Goal: Complete application form

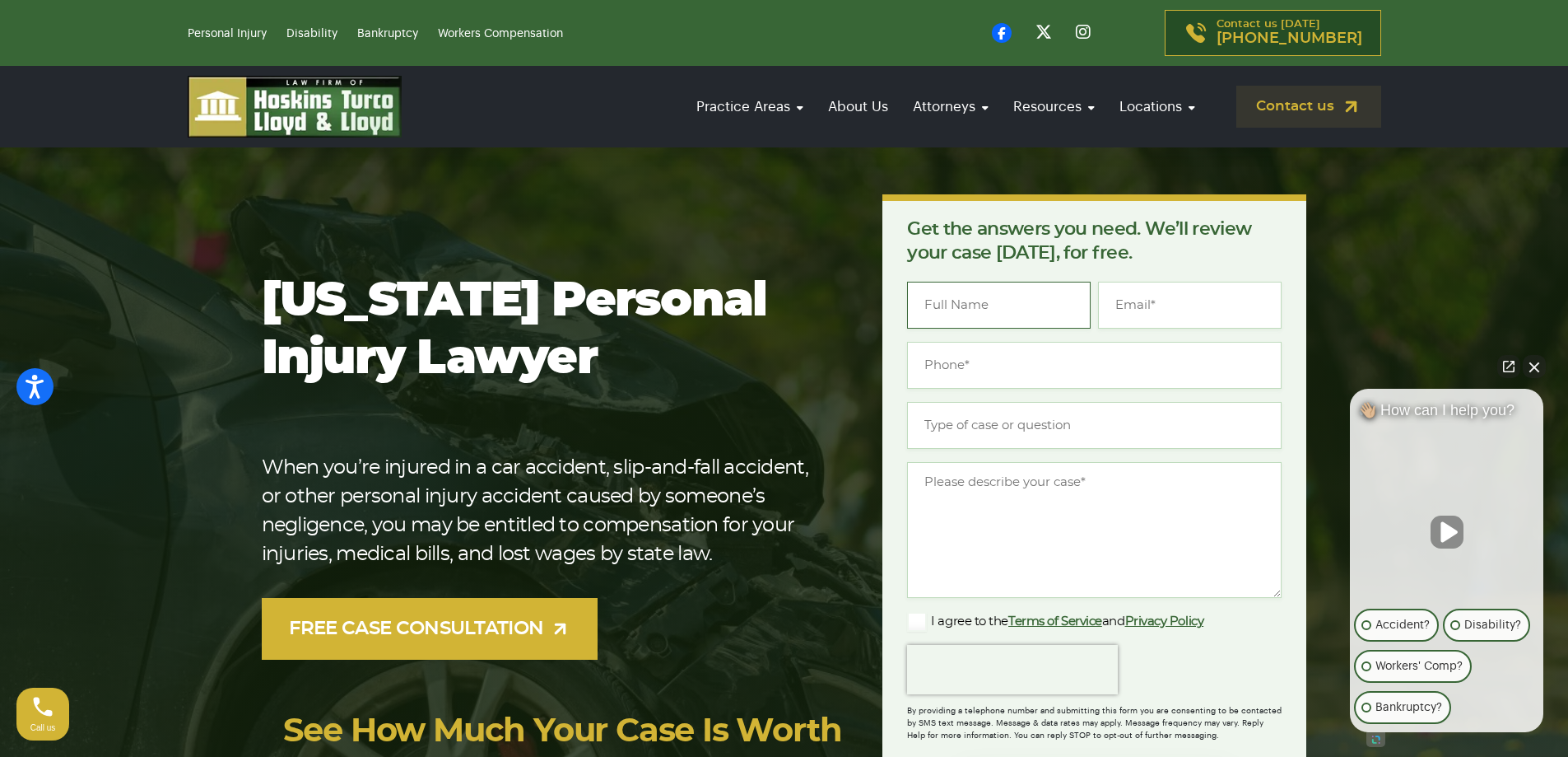
click at [975, 299] on input "Name *" at bounding box center [999, 305] width 183 height 47
type input "[PERSON_NAME]"
type input "[EMAIL_ADDRESS][DOMAIN_NAME]"
type input "[PHONE_NUMBER]"
click at [1044, 428] on input "Type of case or question *" at bounding box center [1094, 424] width 374 height 47
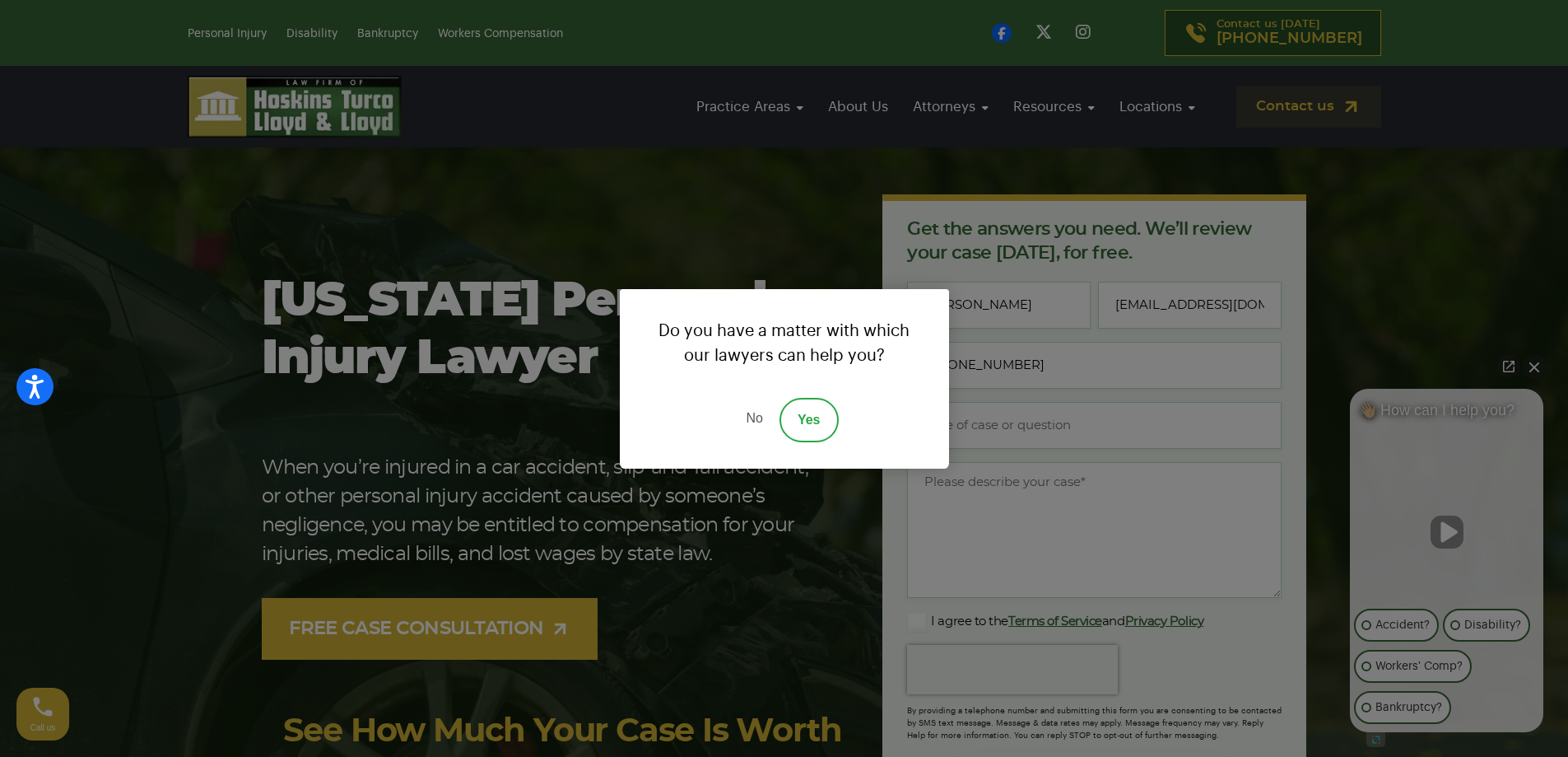
click at [827, 422] on link "Yes" at bounding box center [809, 420] width 59 height 44
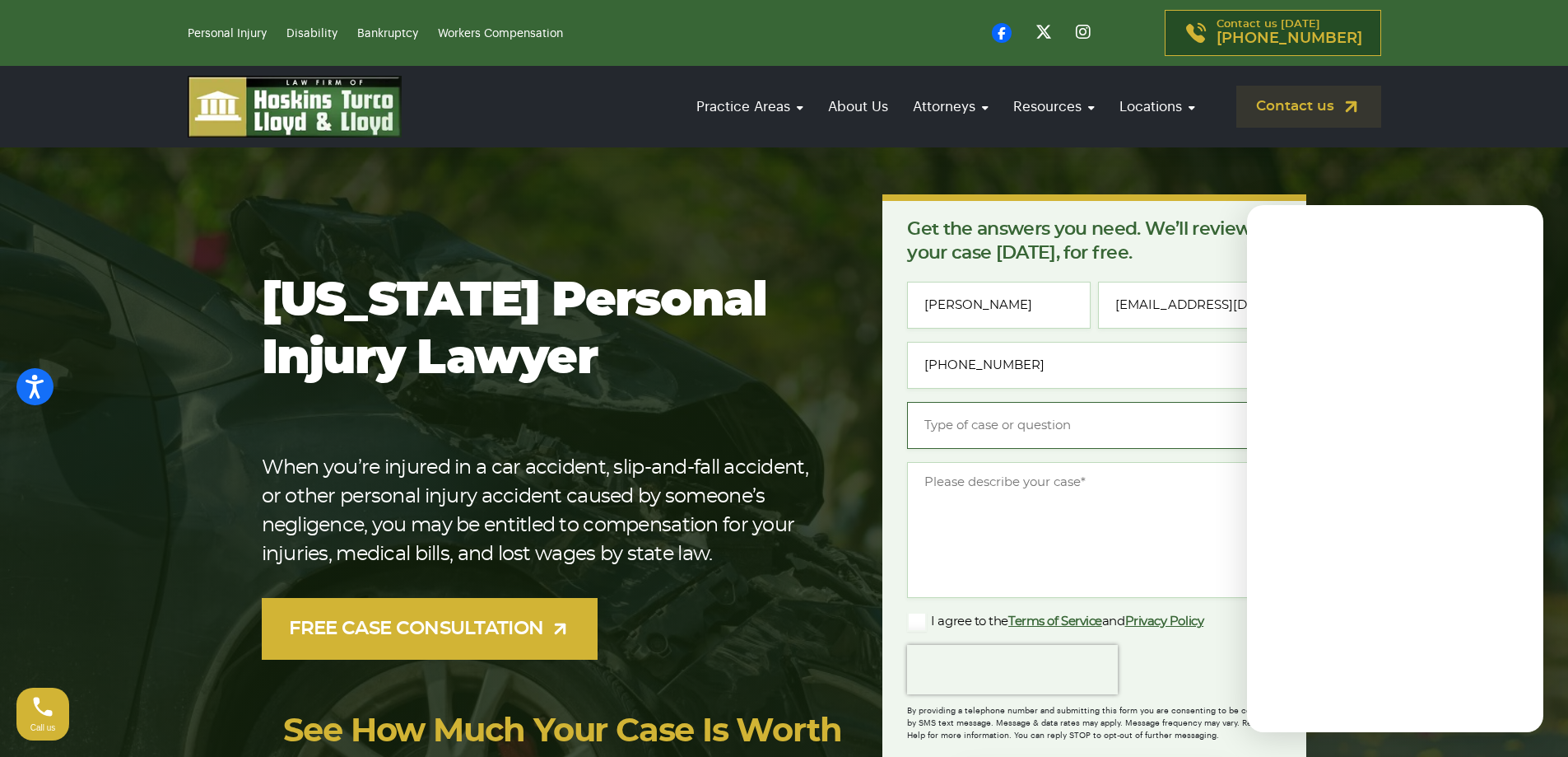
click at [983, 421] on input "Type of case or question *" at bounding box center [1094, 424] width 374 height 47
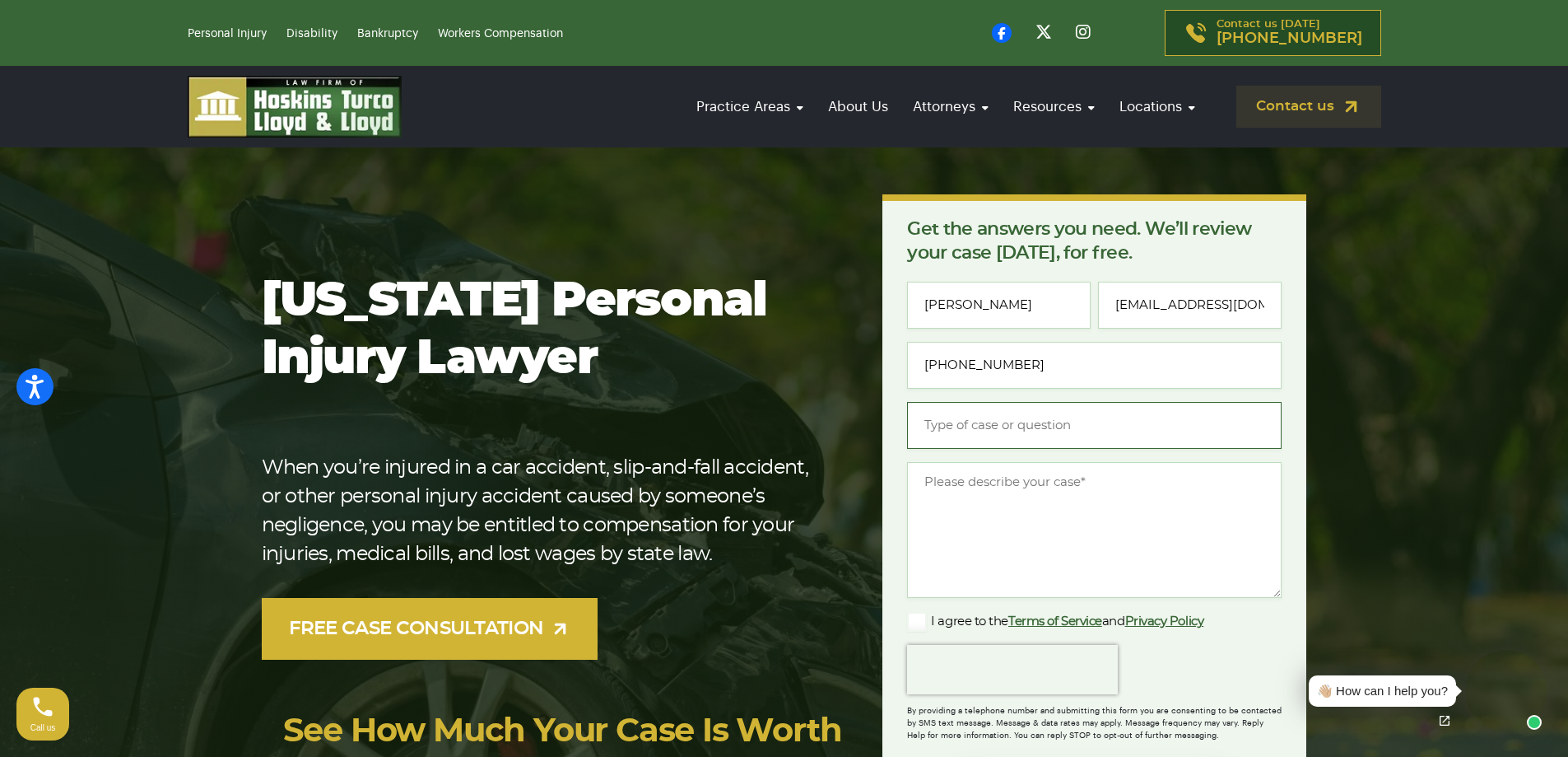
click at [1087, 420] on input "Type of case or question *" at bounding box center [1094, 424] width 374 height 47
type input "I need help getting Social Security Disability"
click at [1027, 516] on textarea "Message *" at bounding box center [1094, 530] width 374 height 136
click at [1033, 485] on textarea "I lost the vision in an accident at work and I am no longer able to work" at bounding box center [1094, 530] width 374 height 136
click at [1125, 507] on textarea "I lost the vision in my right eye in an accident at work and I am no longer abl…" at bounding box center [1094, 530] width 374 height 136
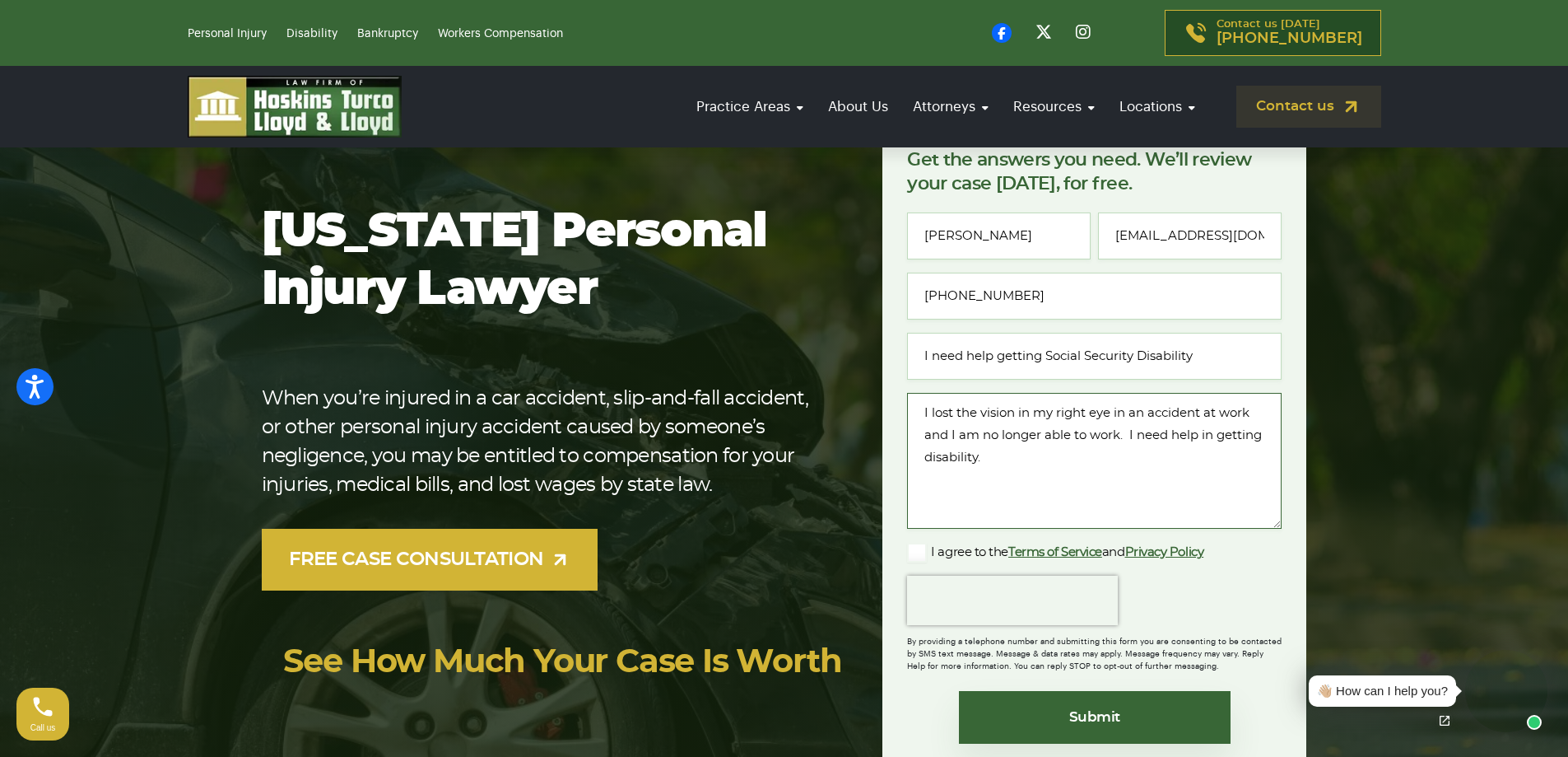
scroll to position [165, 0]
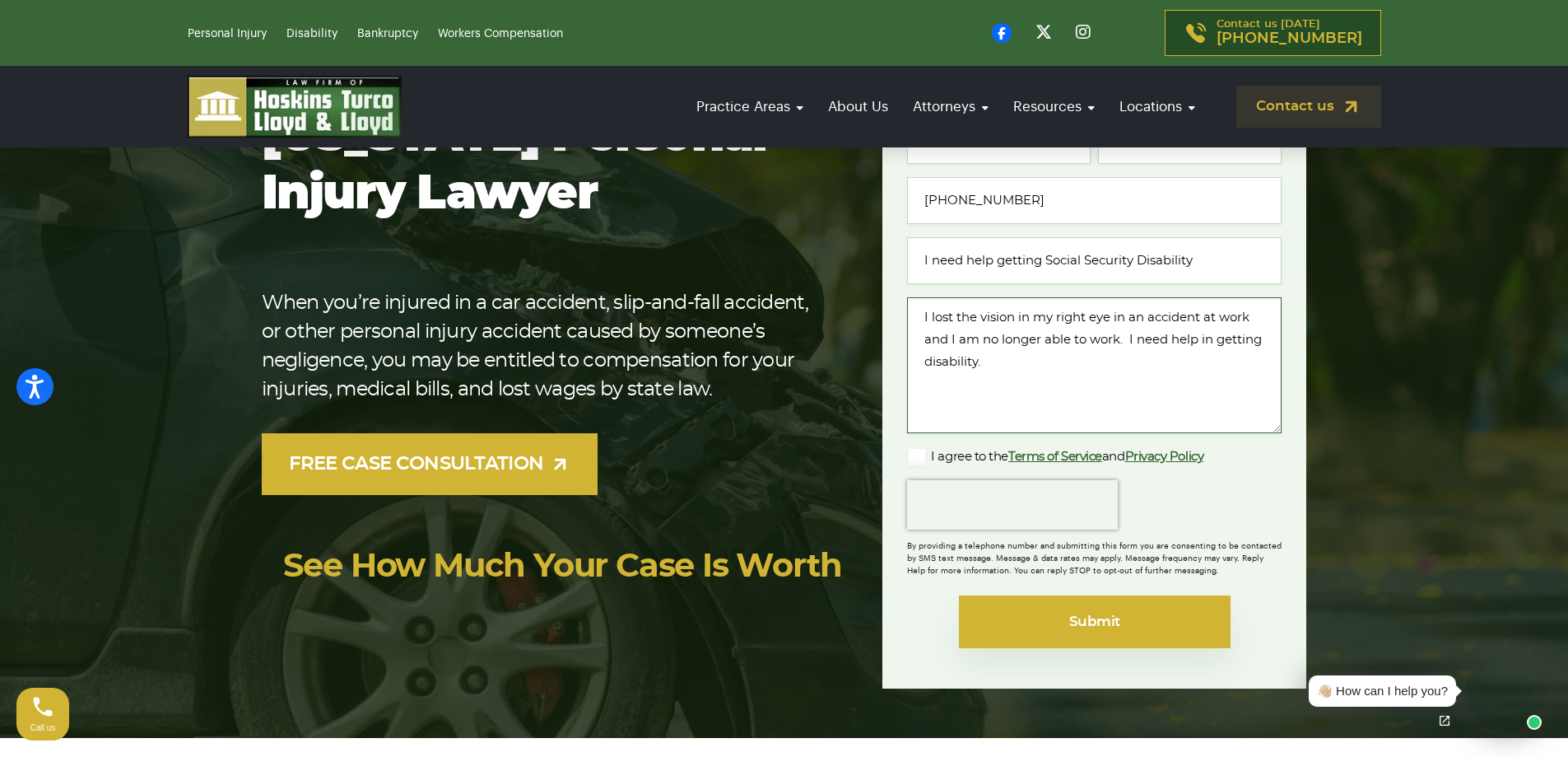
type textarea "I lost the vision in my right eye in an accident at work and I am no longer abl…"
click at [1115, 625] on input "Submit" at bounding box center [1095, 621] width 272 height 53
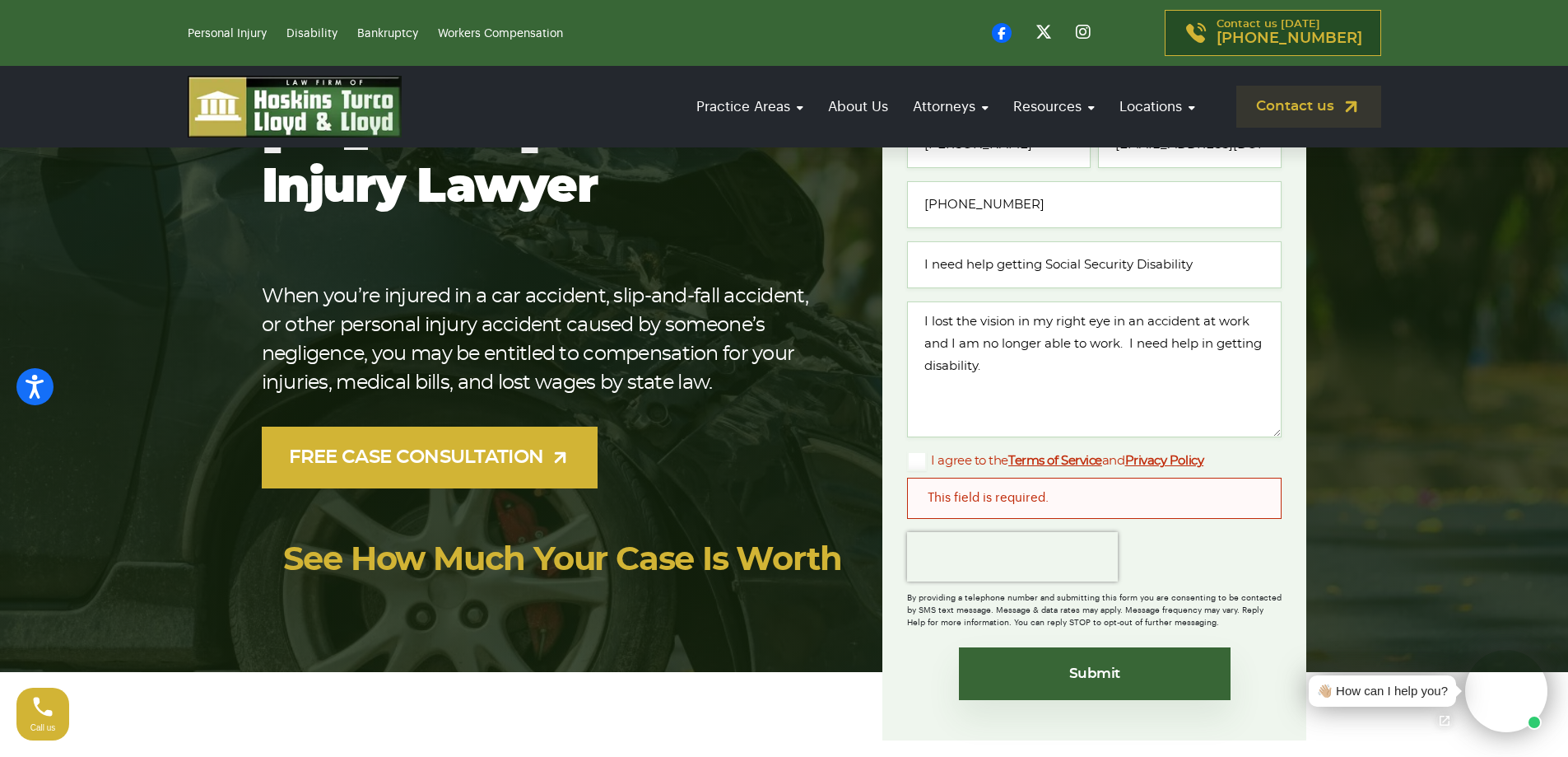
scroll to position [247, 0]
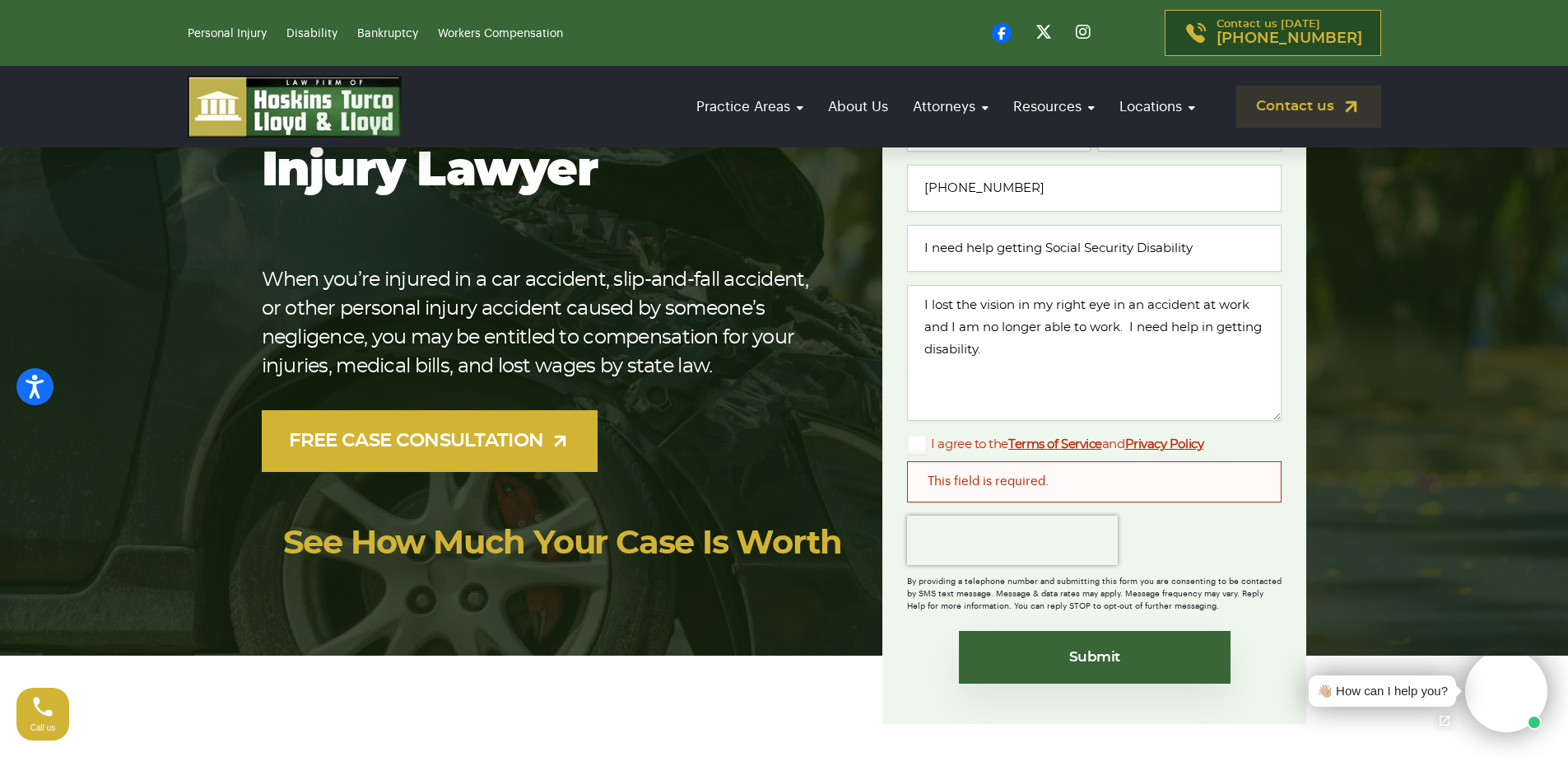
click at [1118, 486] on div "This field is required." at bounding box center [1094, 481] width 374 height 42
click at [1000, 474] on div "This field is required." at bounding box center [1094, 481] width 374 height 42
click at [1016, 475] on div "This field is required." at bounding box center [1094, 481] width 374 height 42
click at [1134, 410] on textarea "I lost the vision in my right eye in an accident at work and I am no longer abl…" at bounding box center [1094, 353] width 374 height 136
click at [1134, 464] on div "This field is required." at bounding box center [1094, 481] width 374 height 42
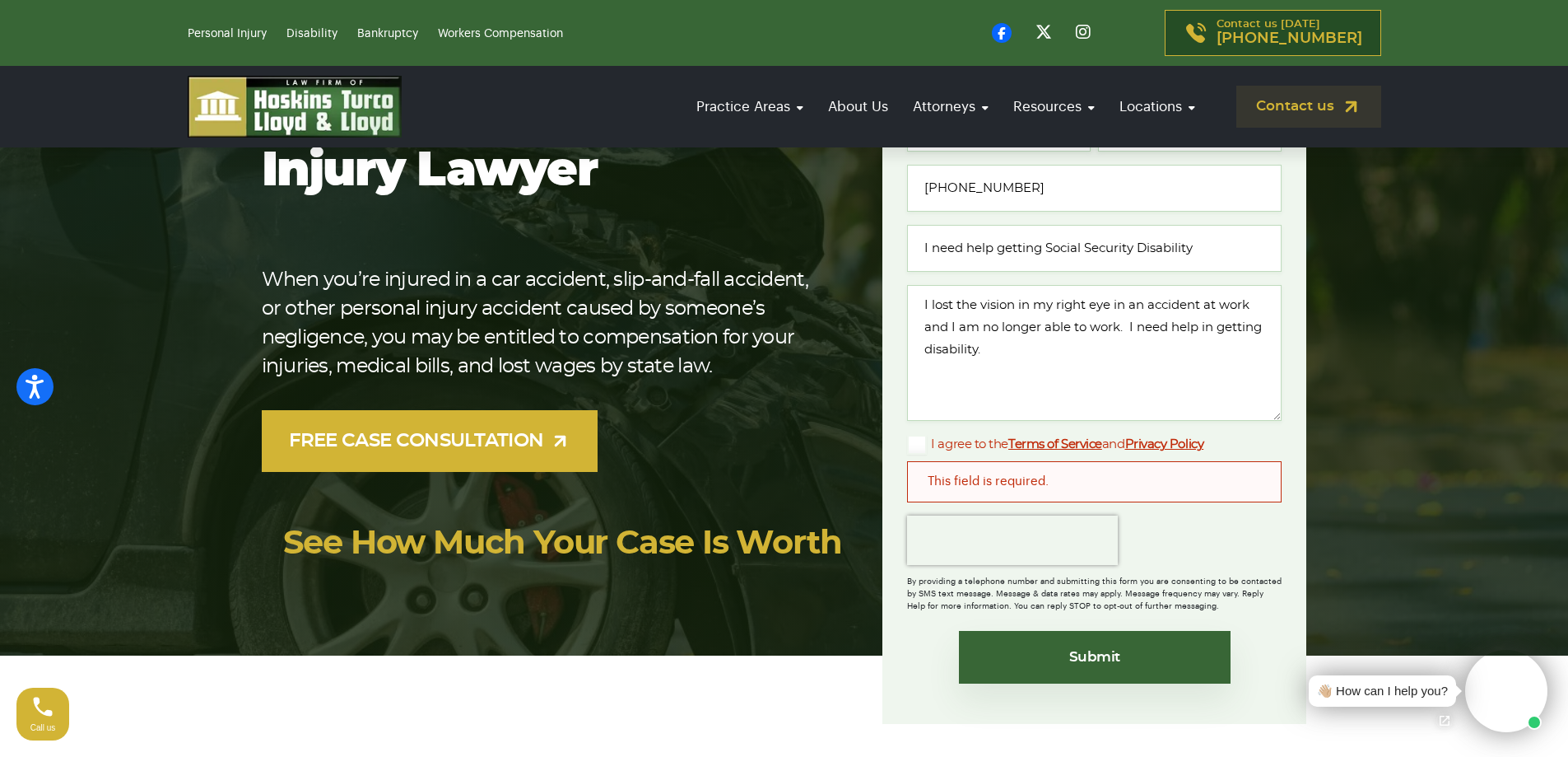
click at [1128, 478] on div "This field is required." at bounding box center [1094, 481] width 374 height 42
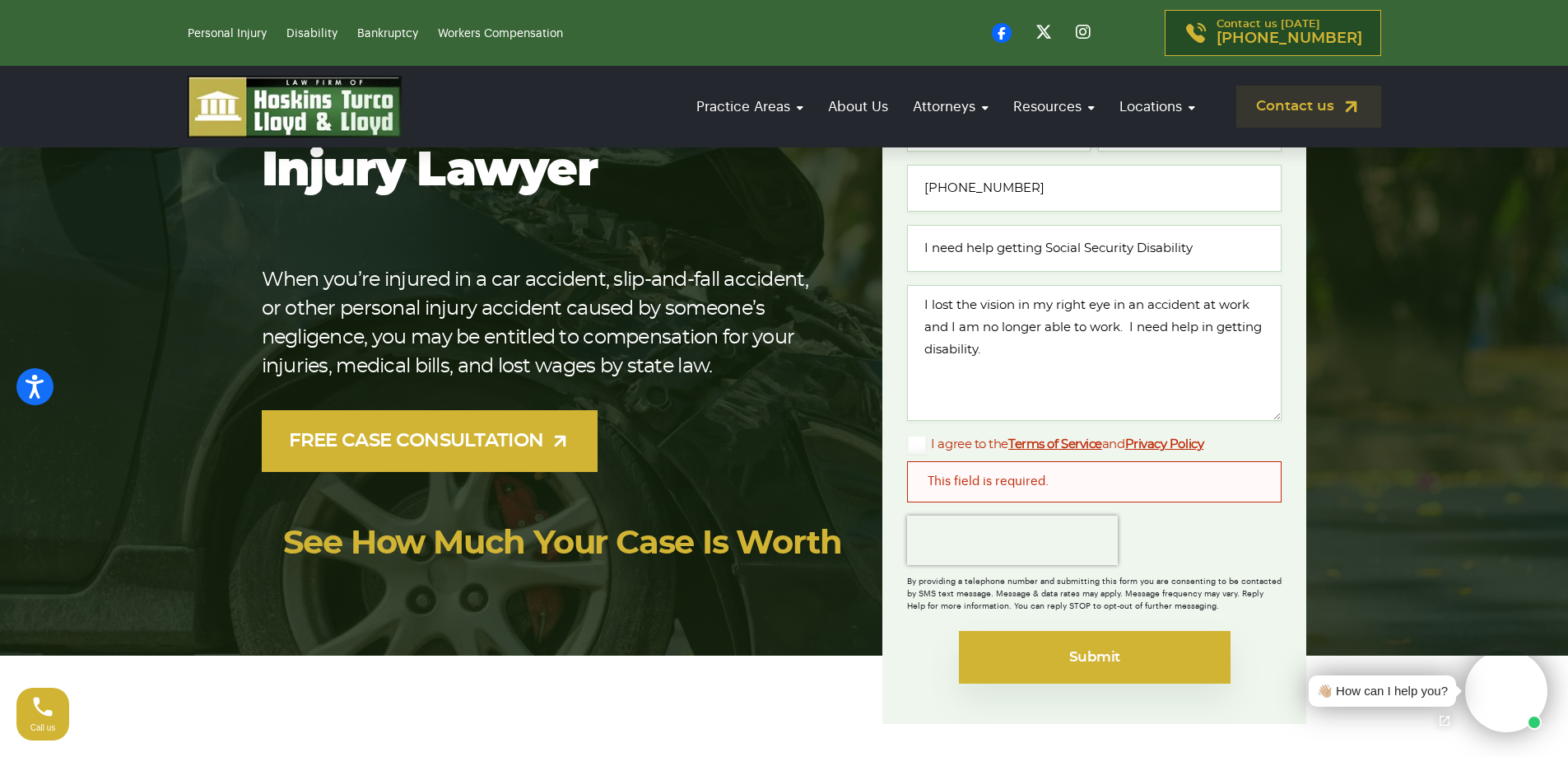
click at [1053, 644] on input "Submit" at bounding box center [1095, 657] width 272 height 53
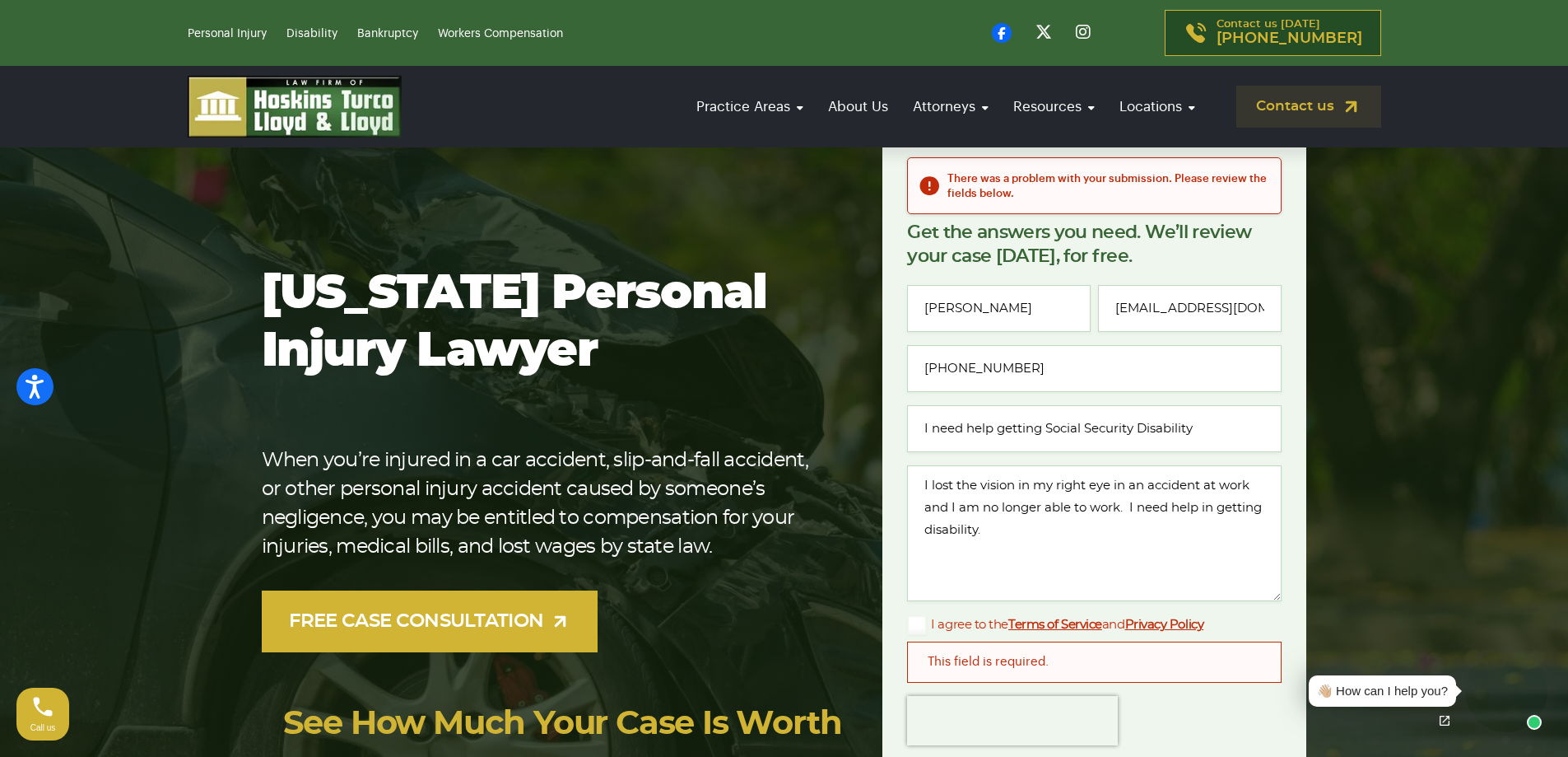
scroll to position [247, 0]
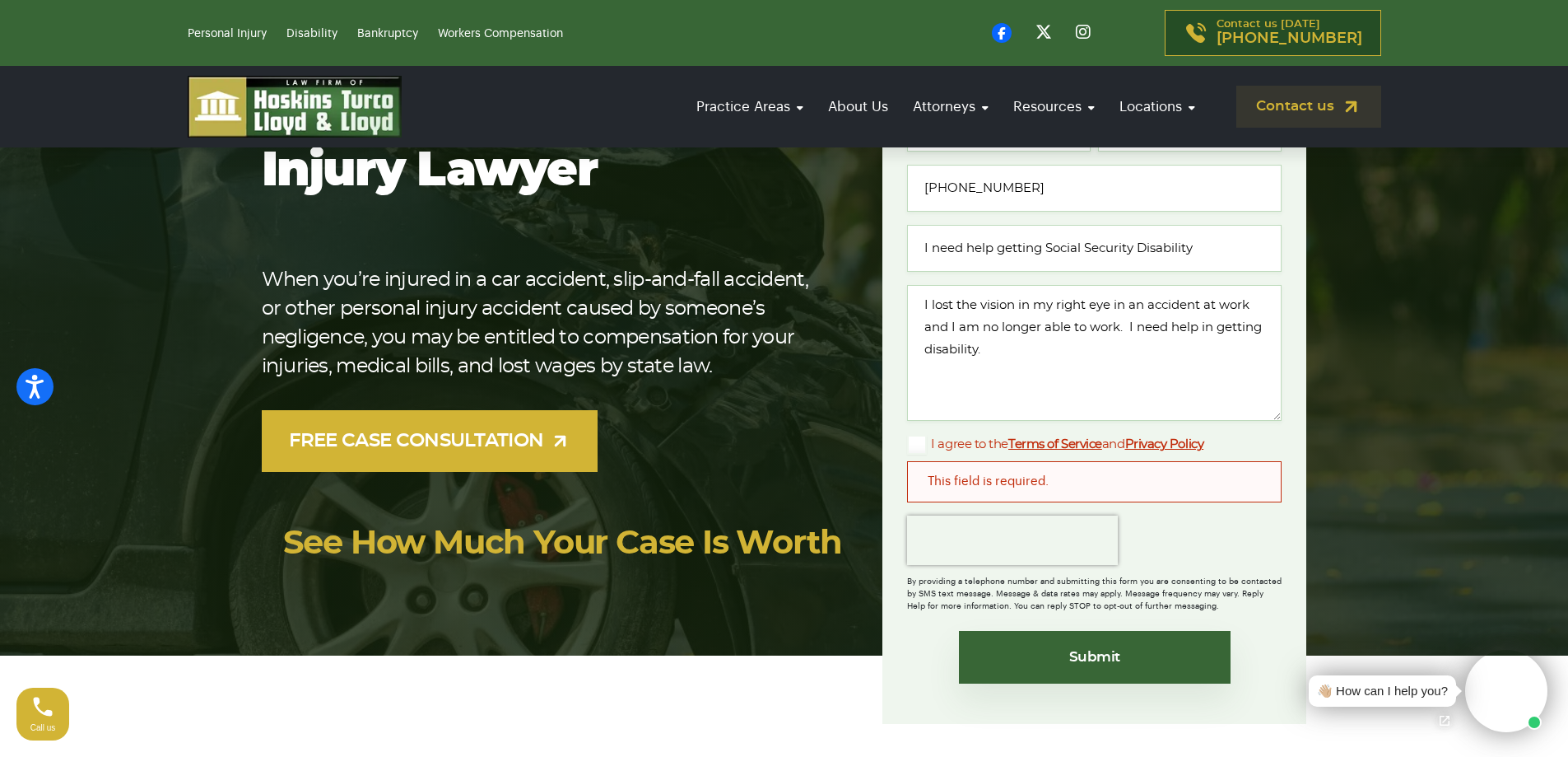
click at [1002, 447] on label "I agree to the Terms of Service and Privacy Policy" at bounding box center [1055, 444] width 296 height 20
click at [0, 0] on input "I agree to the Terms of Service and Privacy Policy" at bounding box center [0, 0] width 0 height 0
click at [916, 443] on label "I agree to the Terms of Service and Privacy Policy" at bounding box center [1055, 444] width 296 height 20
click at [0, 0] on input "I agree to the Terms of Service and Privacy Policy" at bounding box center [0, 0] width 0 height 0
click at [916, 443] on label "I agree to the Terms of Service and Privacy Policy" at bounding box center [1055, 444] width 296 height 20
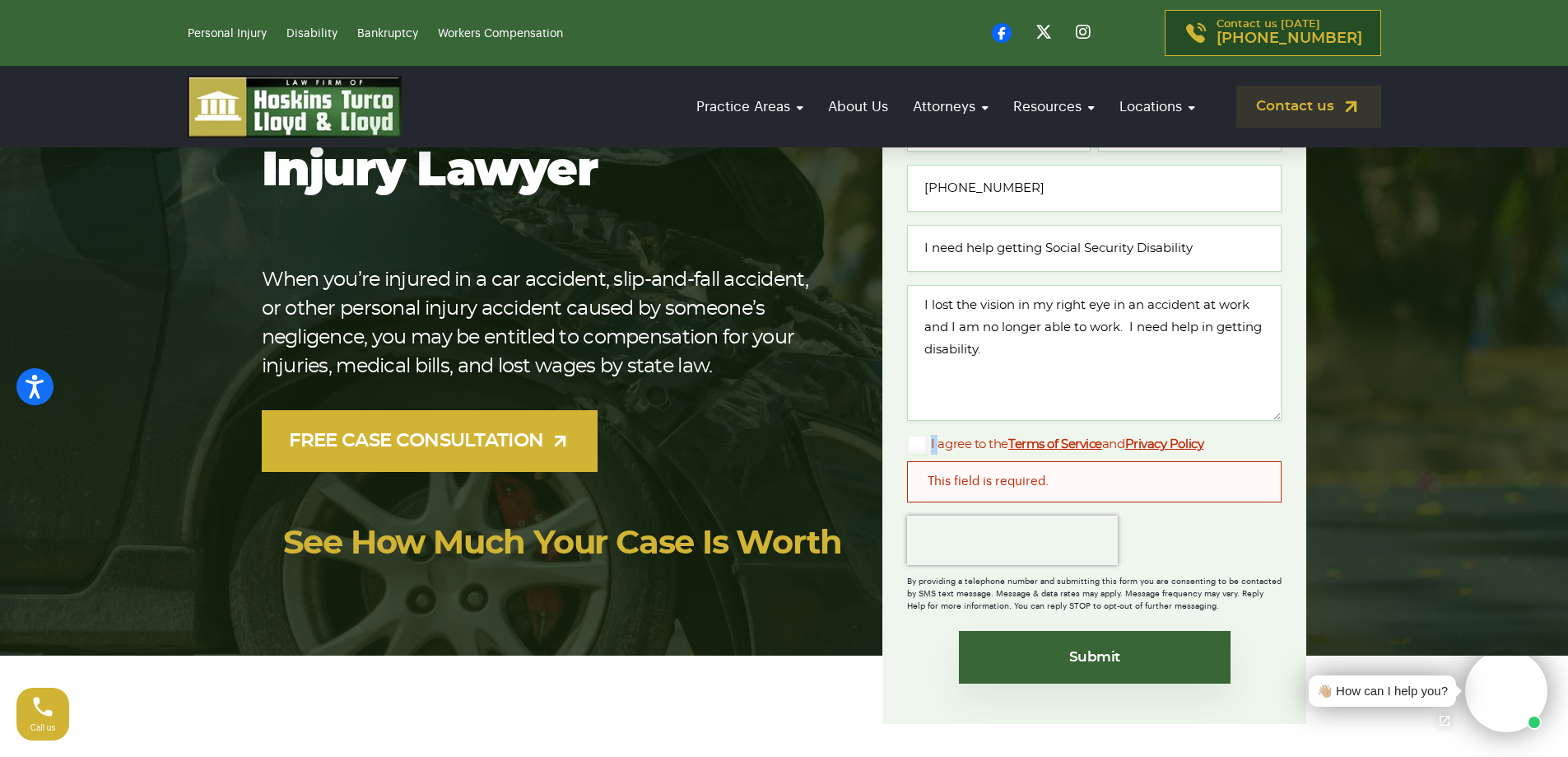
click at [0, 0] on input "I agree to the Terms of Service and Privacy Policy" at bounding box center [0, 0] width 0 height 0
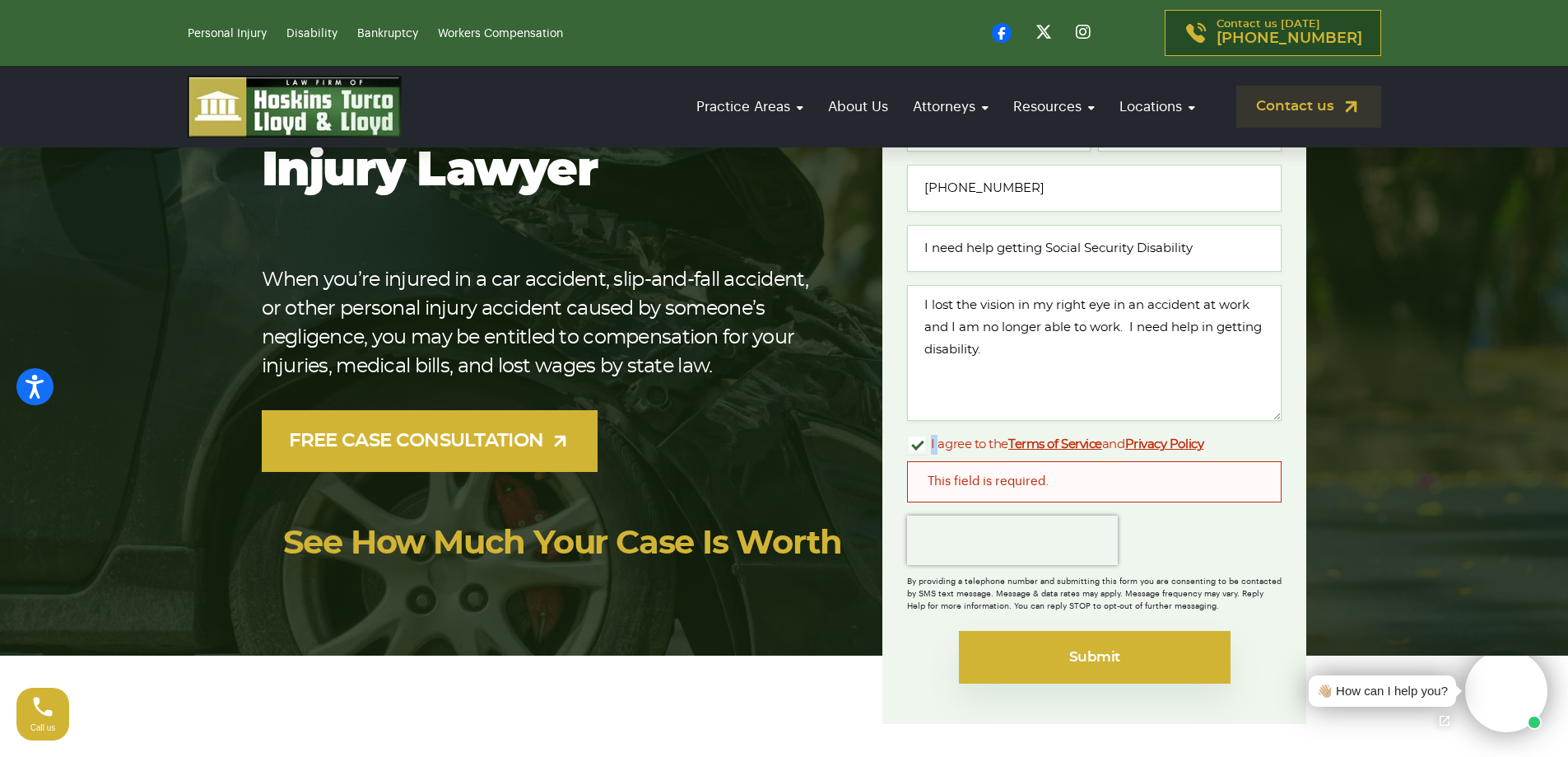
click at [1128, 656] on input "Submit" at bounding box center [1095, 657] width 272 height 53
